Goal: Find specific page/section: Find specific page/section

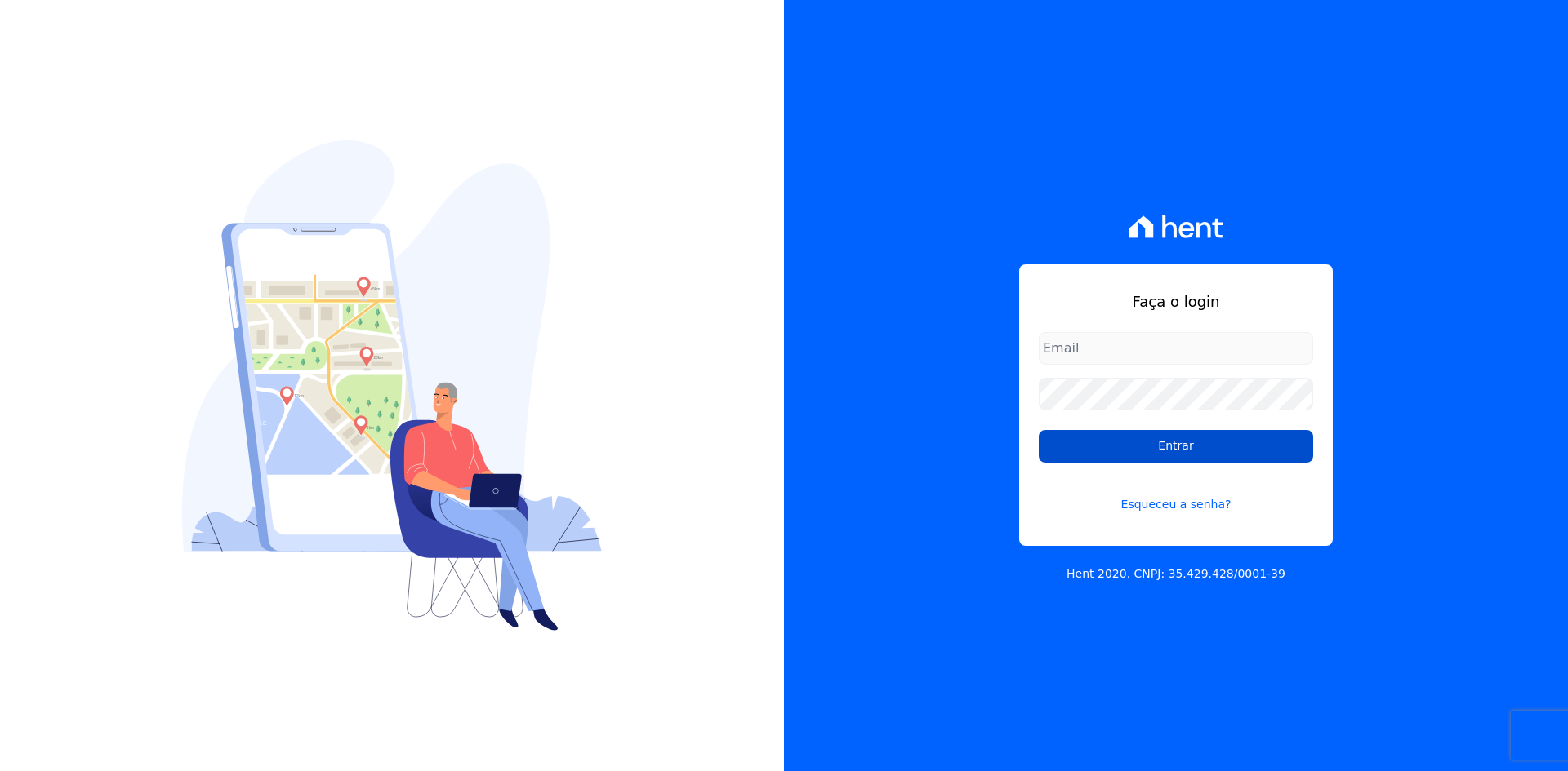
type input "contasareceber@deveck.com.br"
click at [1195, 446] on input "Entrar" at bounding box center [1175, 447] width 274 height 33
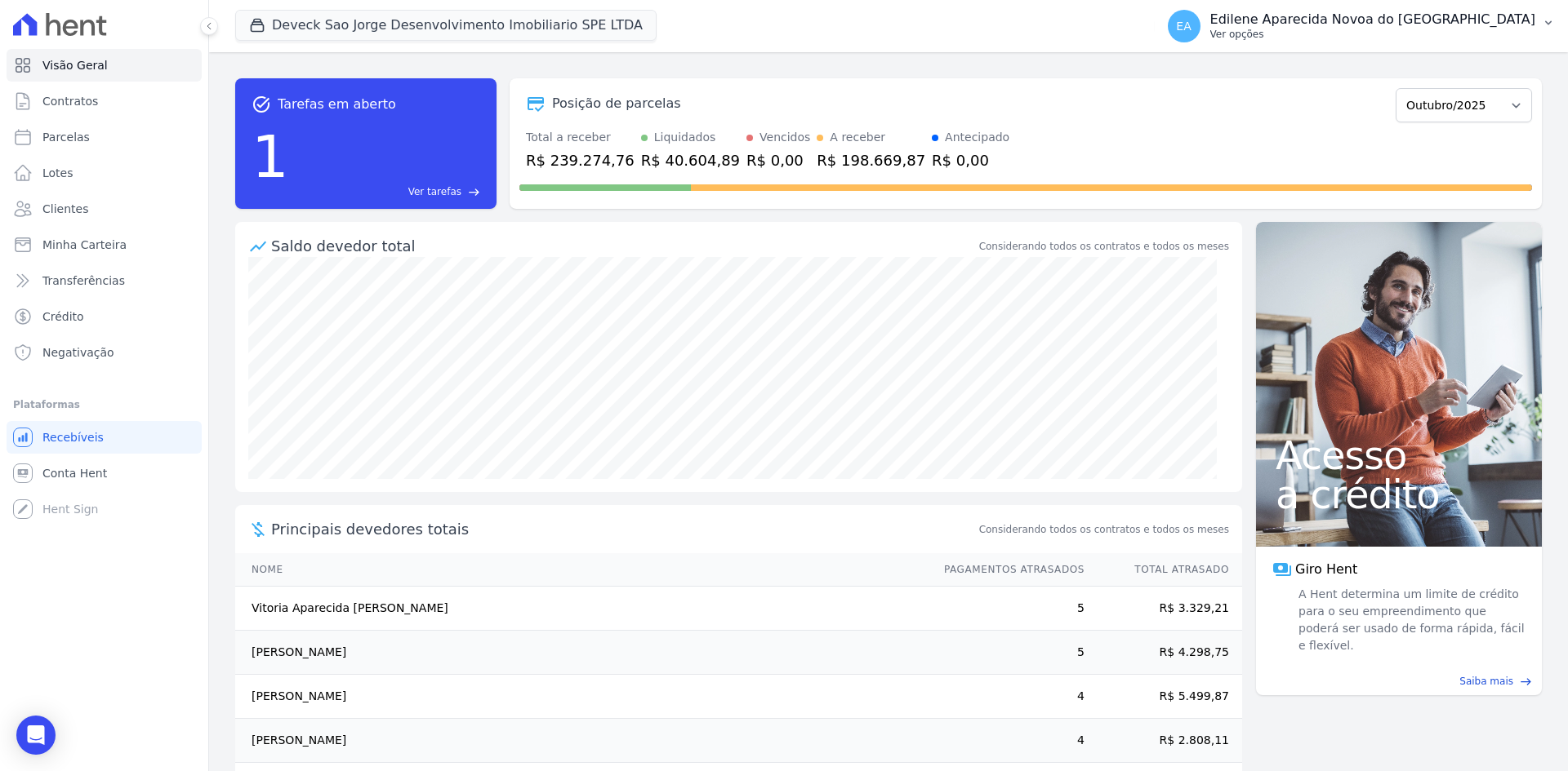
click at [1323, 34] on p "Ver opções" at bounding box center [1372, 34] width 325 height 13
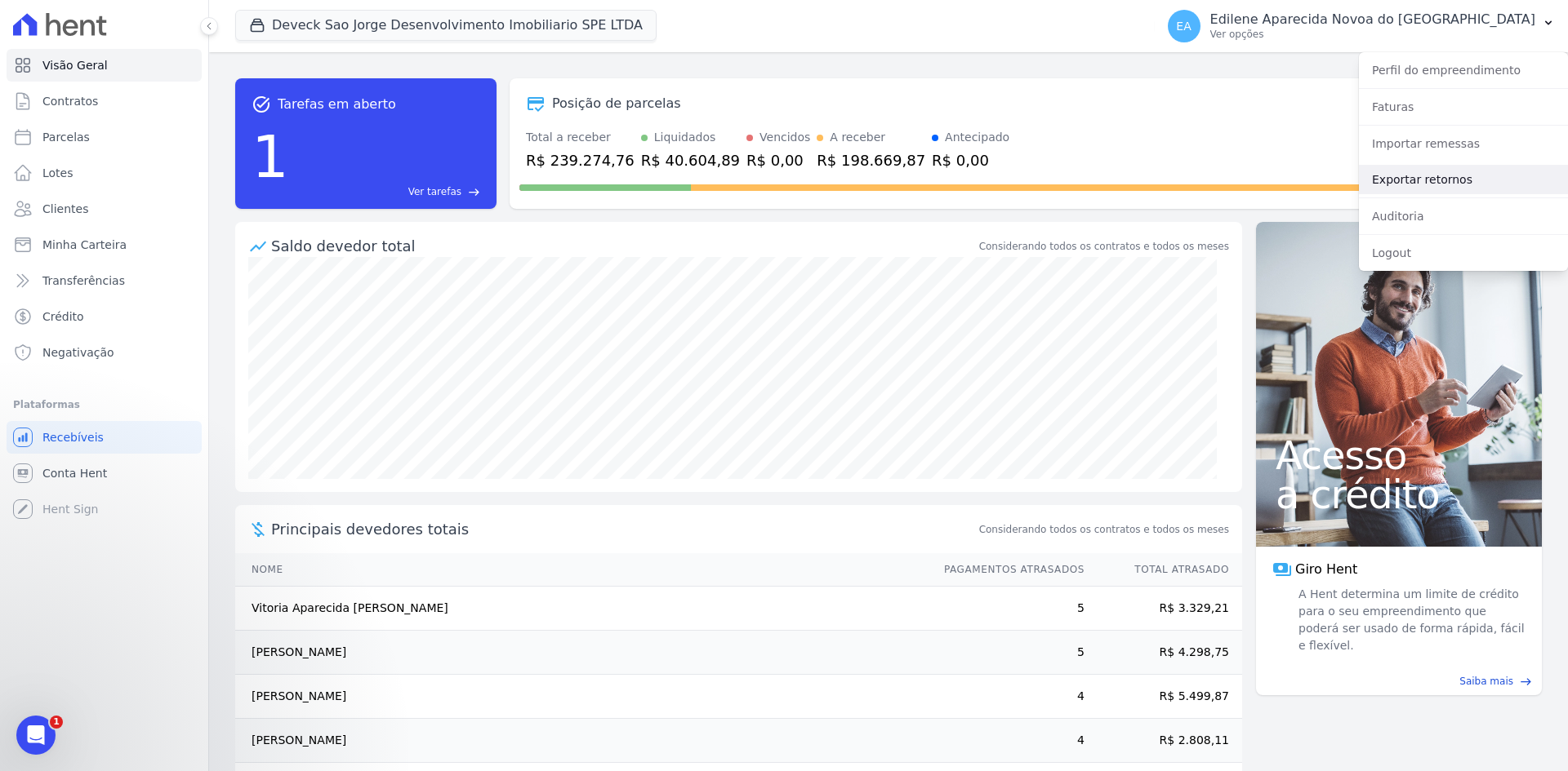
click at [1411, 174] on link "Exportar retornos" at bounding box center [1462, 179] width 209 height 30
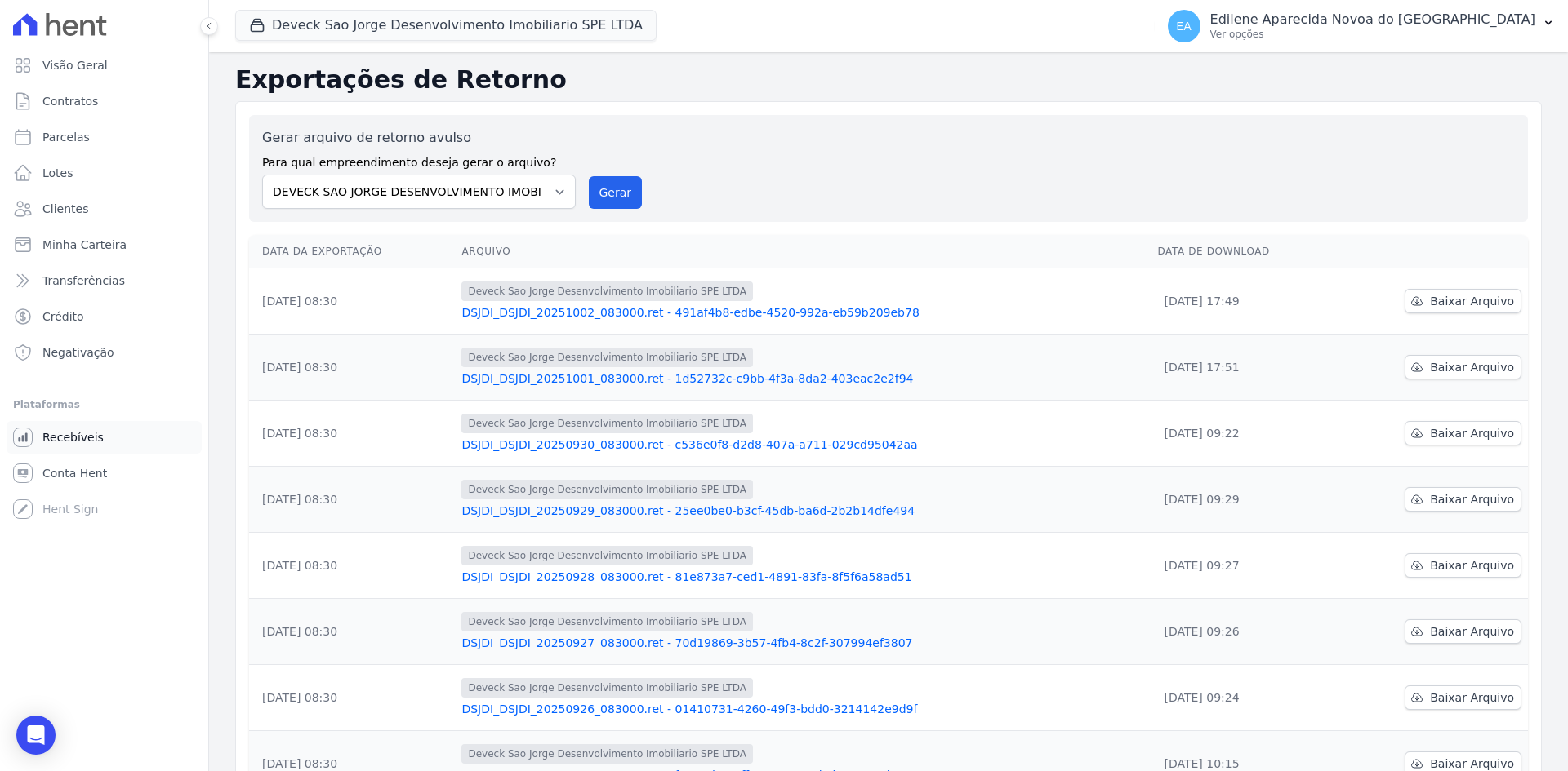
click at [58, 433] on span "Recebíveis" at bounding box center [73, 437] width 61 height 16
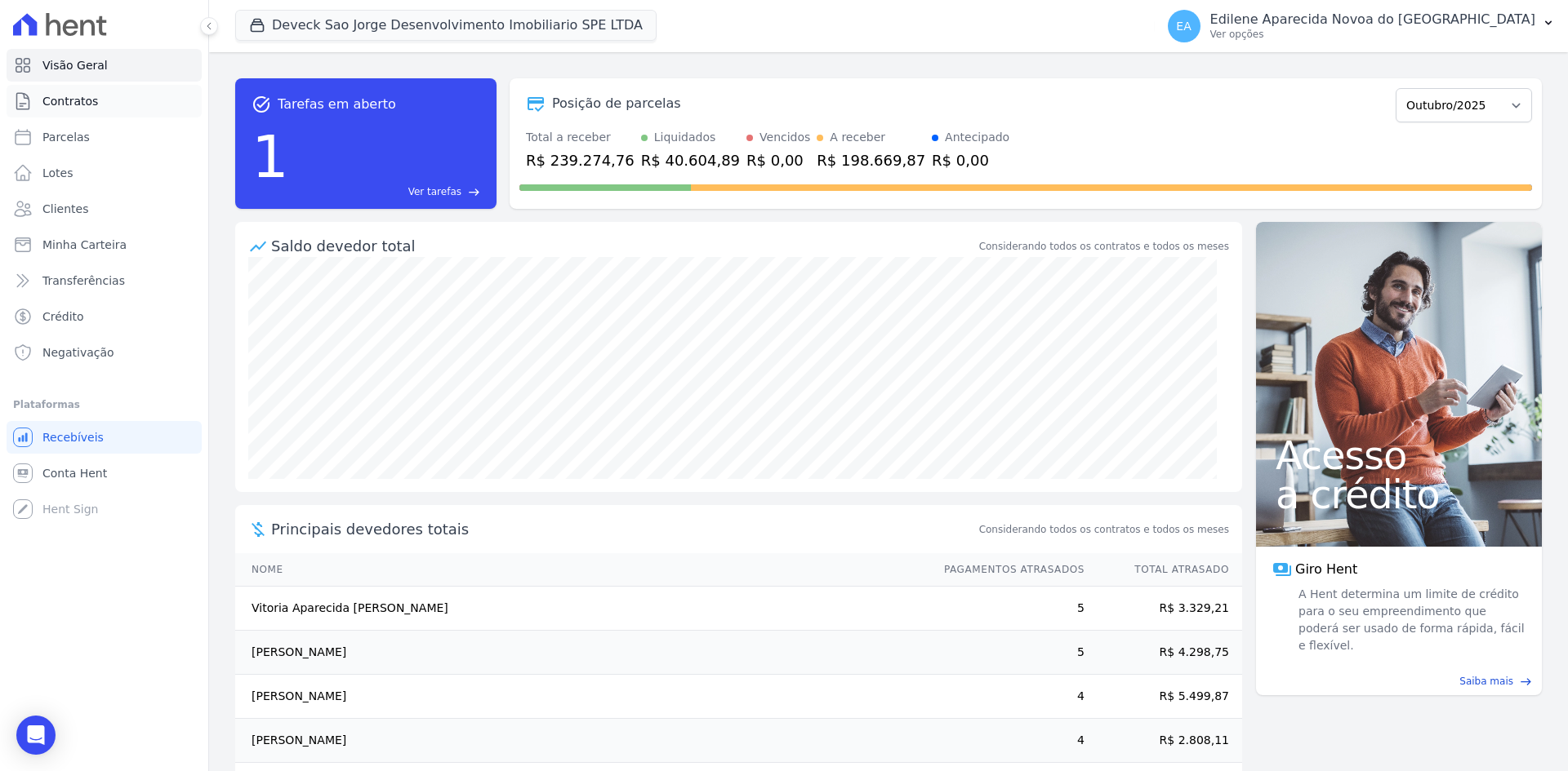
click at [89, 104] on span "Contratos" at bounding box center [70, 101] width 55 height 16
